Goal: Information Seeking & Learning: Learn about a topic

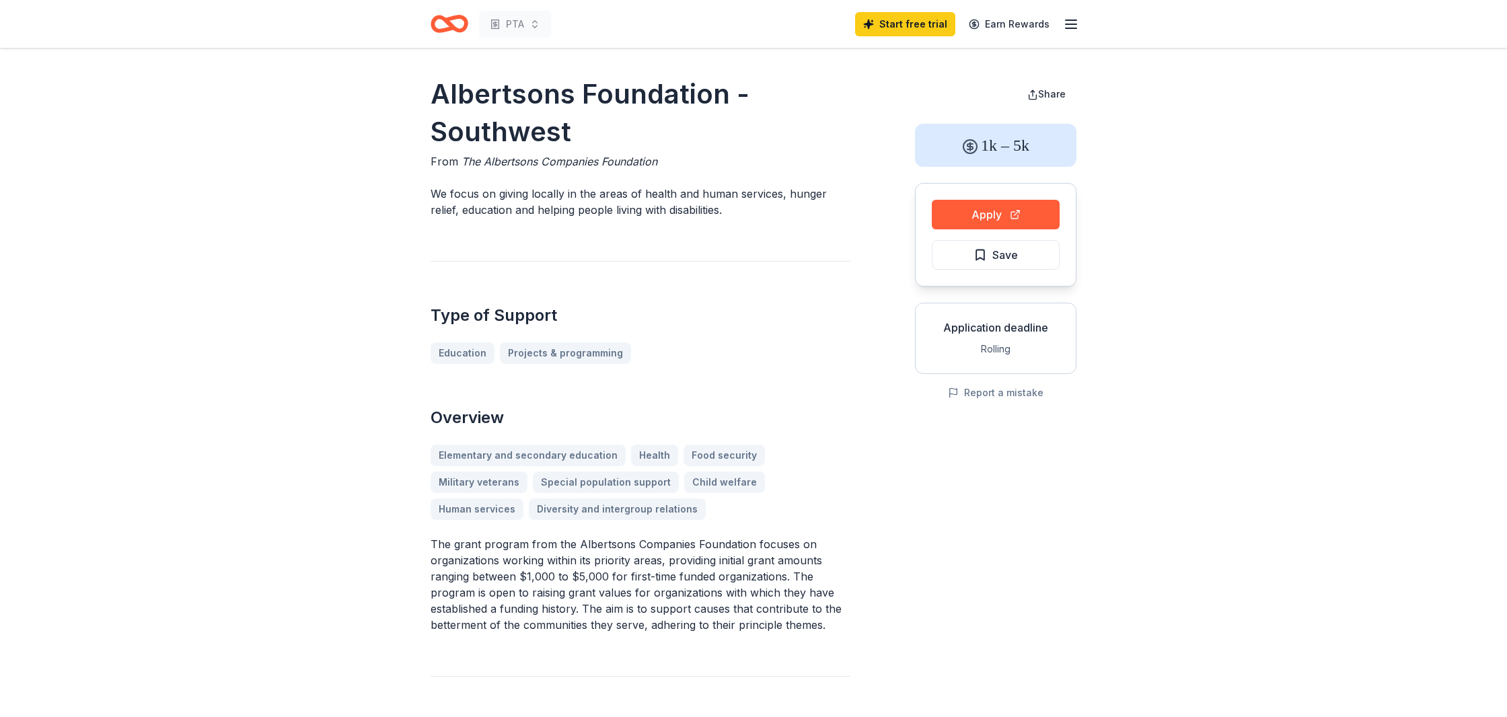
scroll to position [30, 0]
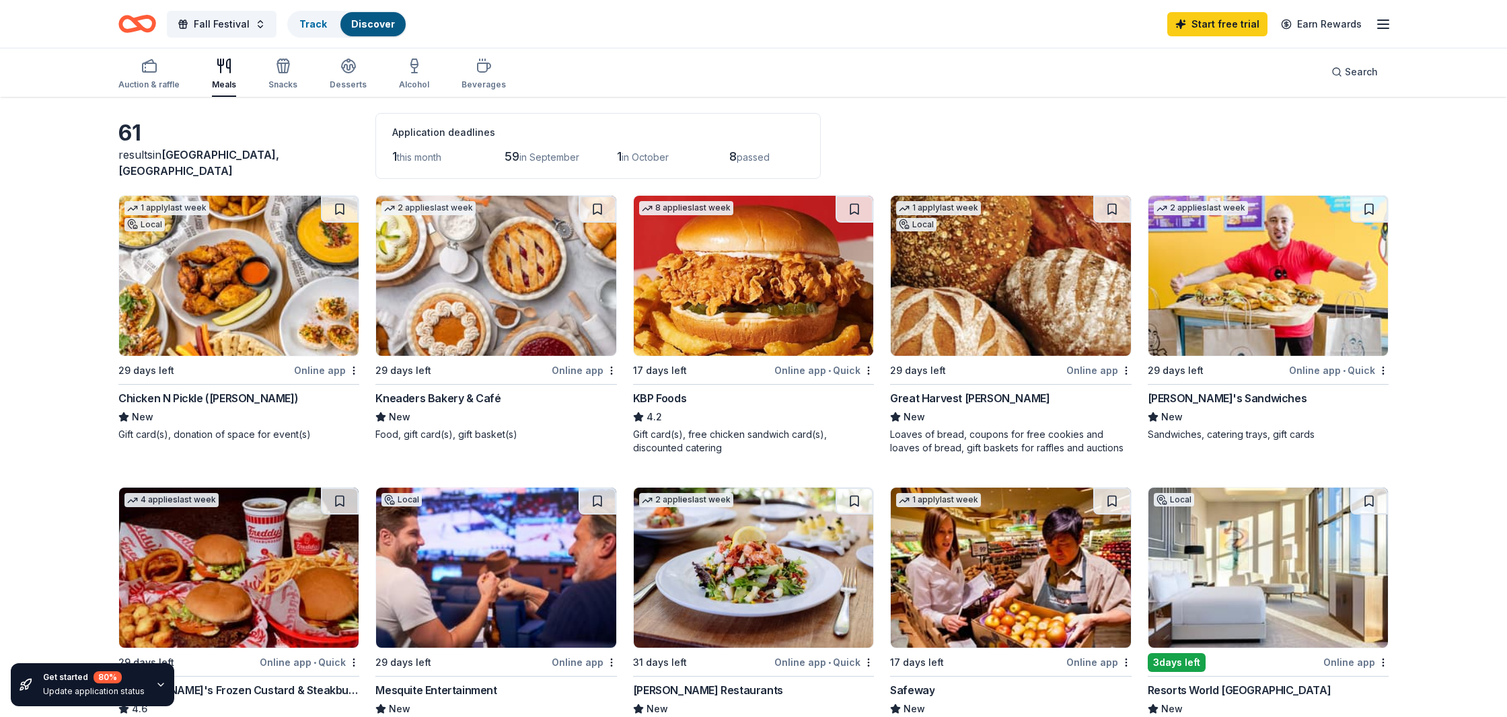
scroll to position [50, 0]
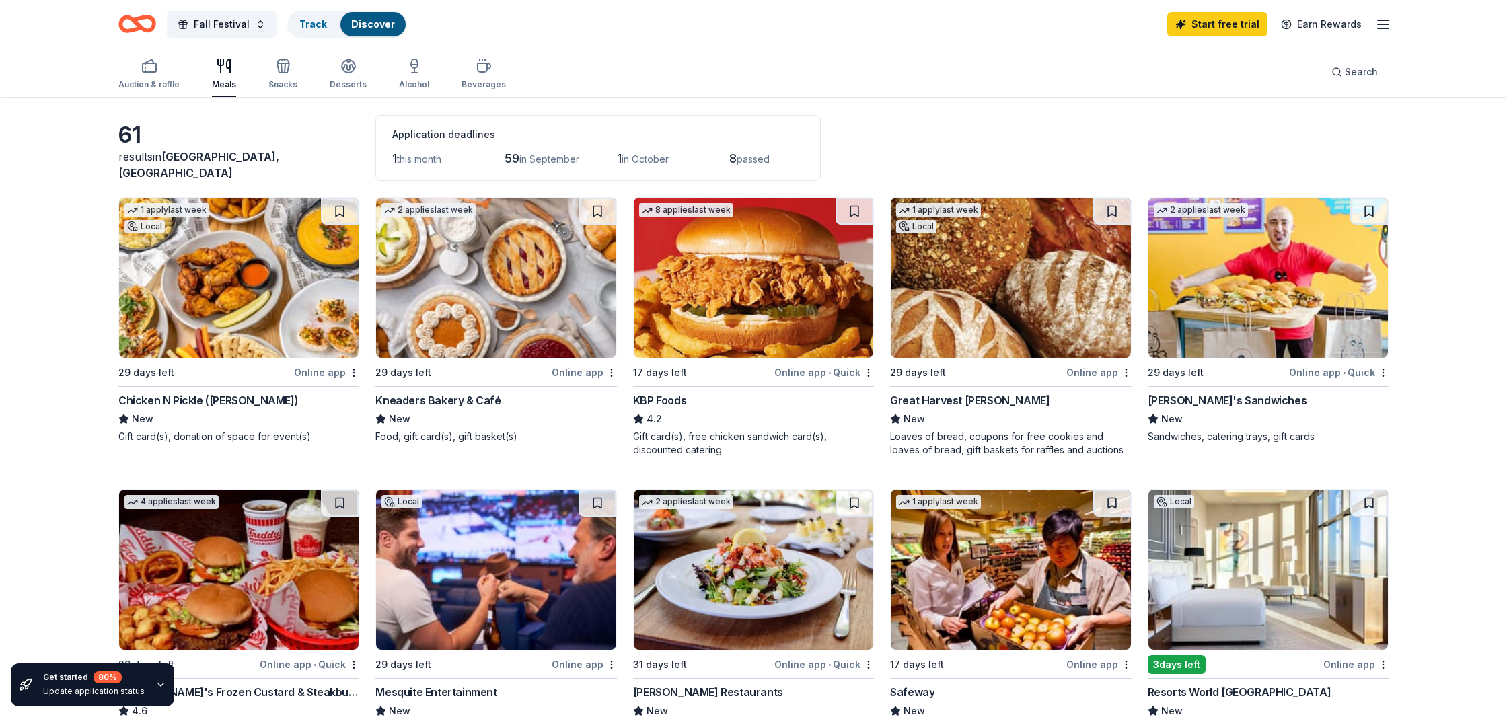
click at [1257, 542] on img at bounding box center [1267, 570] width 239 height 160
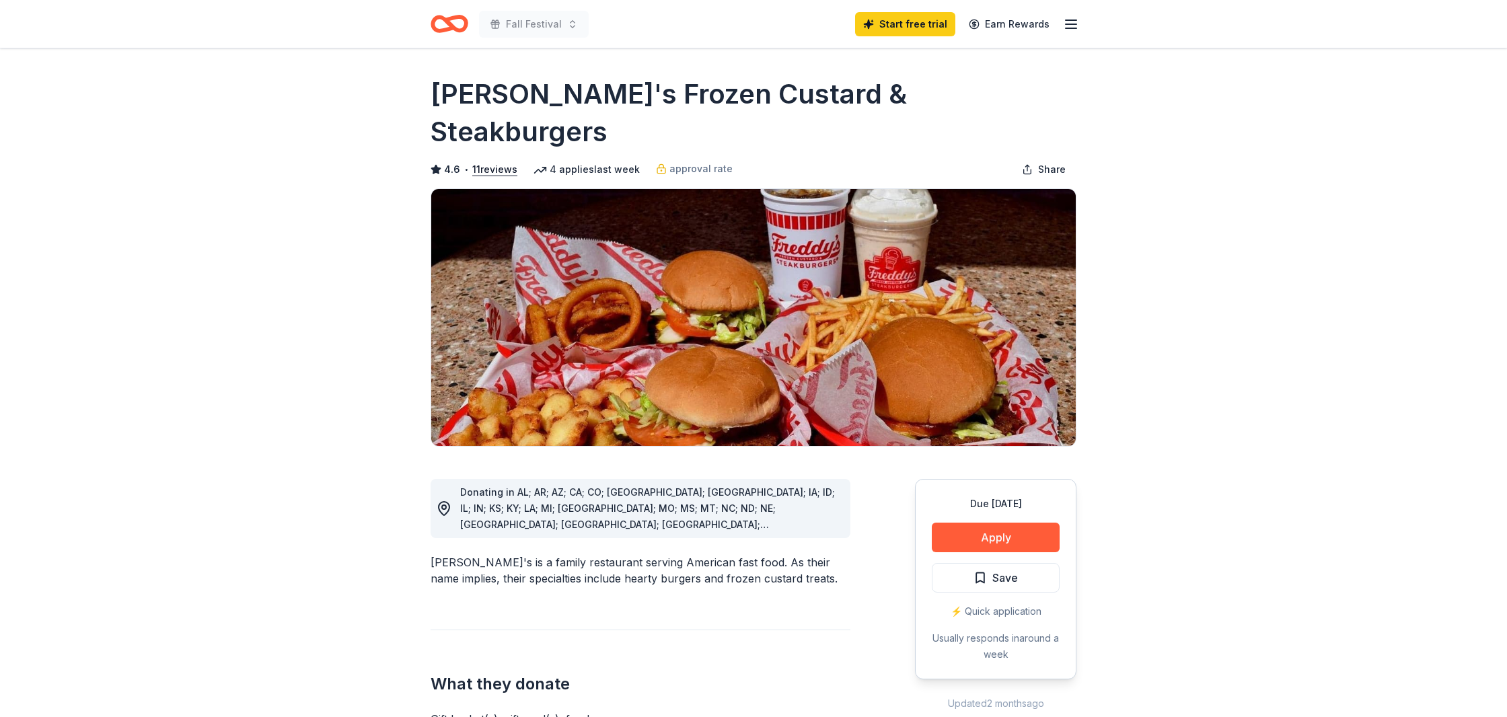
scroll to position [6, 0]
